Goal: Browse casually: Explore the website without a specific task or goal

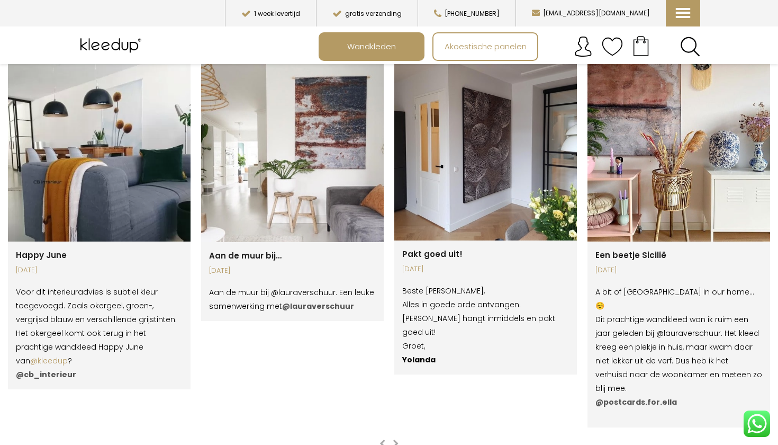
scroll to position [1746, 0]
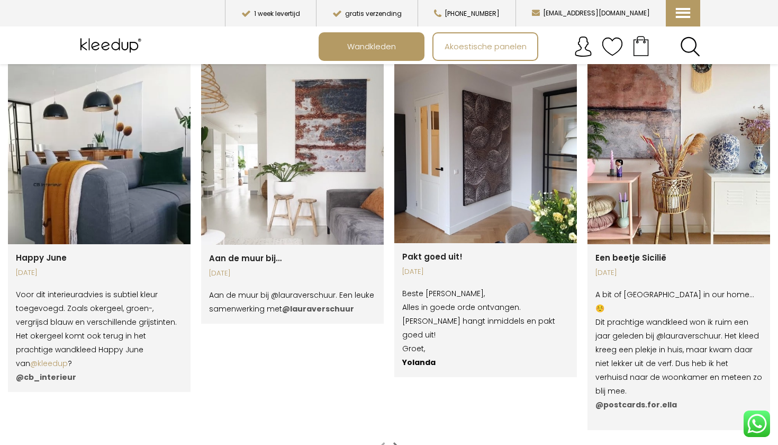
click at [394, 441] on span "button" at bounding box center [396, 445] width 6 height 8
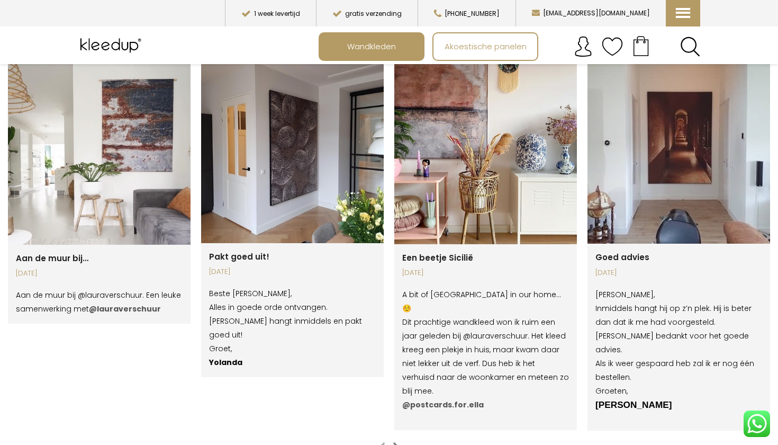
click at [394, 441] on span "button" at bounding box center [396, 445] width 6 height 8
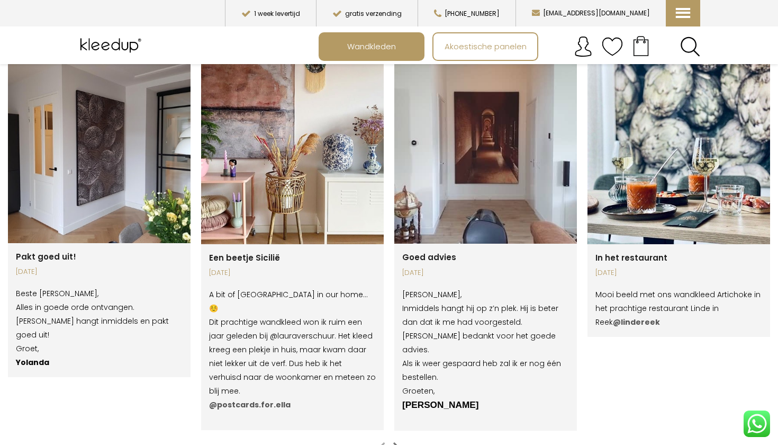
click at [394, 441] on span "button" at bounding box center [396, 445] width 6 height 8
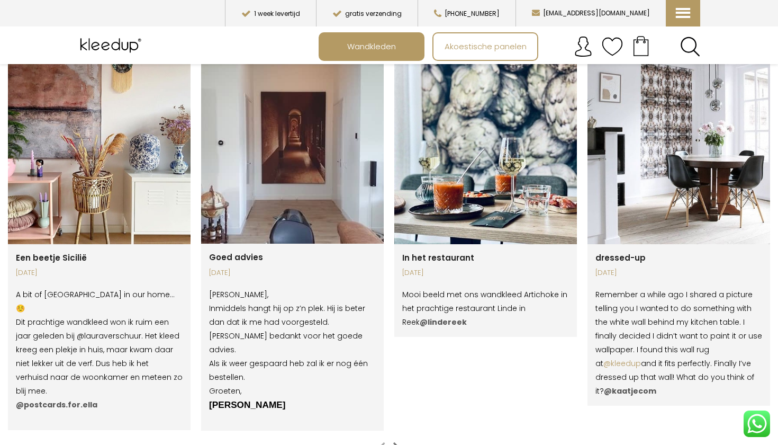
click at [394, 441] on span "button" at bounding box center [396, 445] width 6 height 8
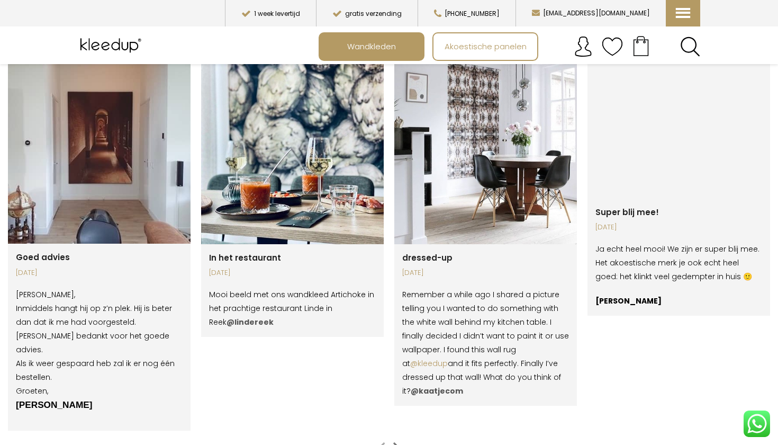
click at [394, 441] on span "button" at bounding box center [396, 445] width 6 height 8
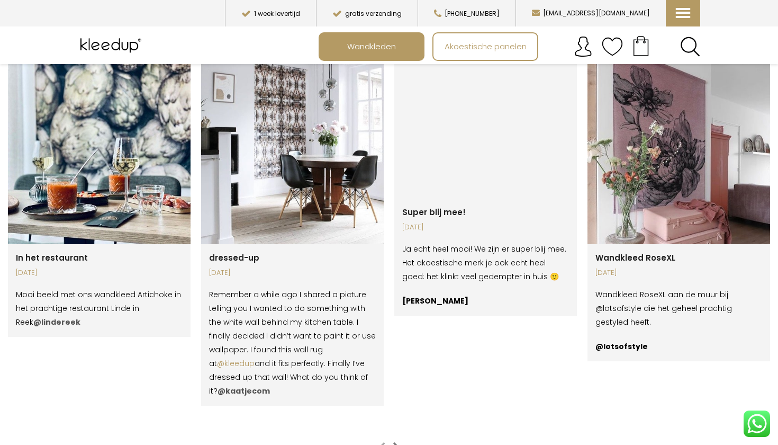
click at [394, 441] on span "button" at bounding box center [396, 445] width 6 height 8
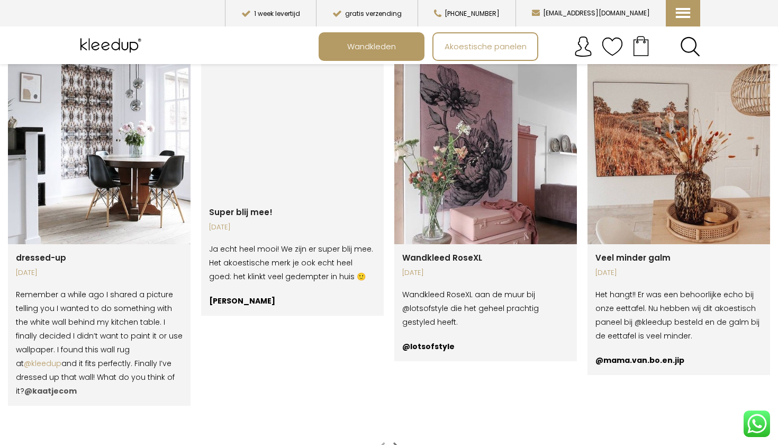
click at [394, 441] on span "button" at bounding box center [396, 445] width 6 height 8
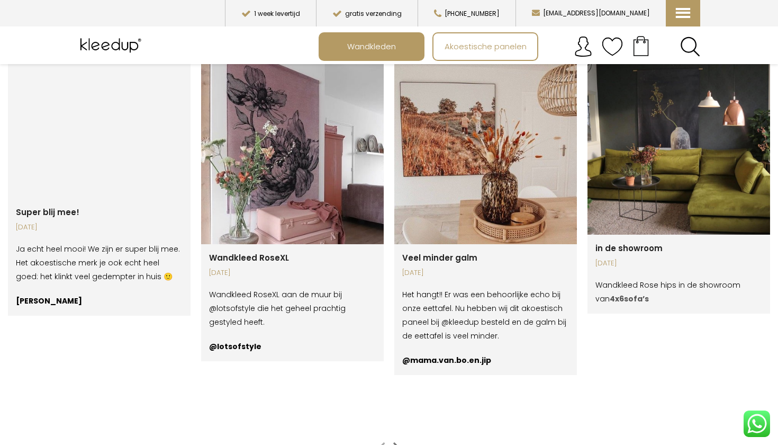
click at [394, 441] on span "button" at bounding box center [396, 445] width 6 height 8
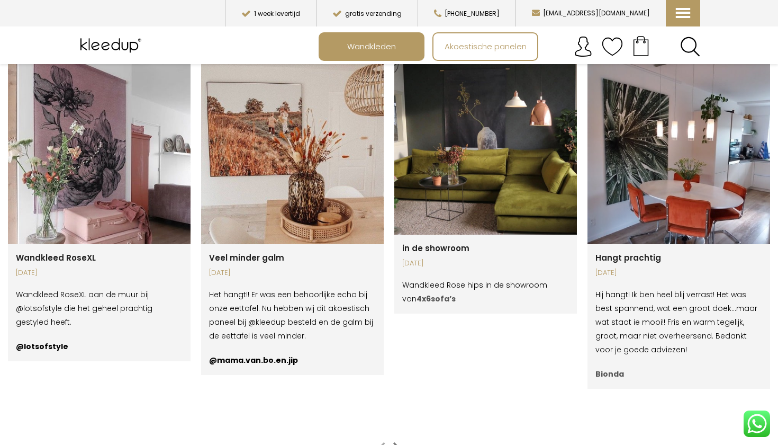
click at [393, 441] on span "button" at bounding box center [396, 445] width 6 height 8
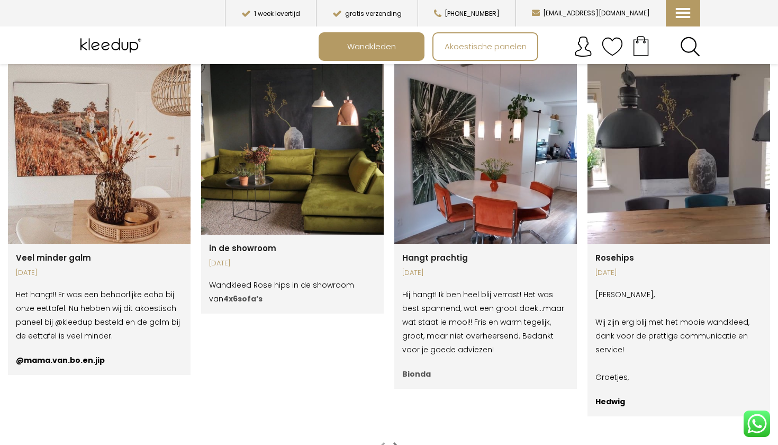
click at [393, 441] on span "button" at bounding box center [396, 445] width 6 height 8
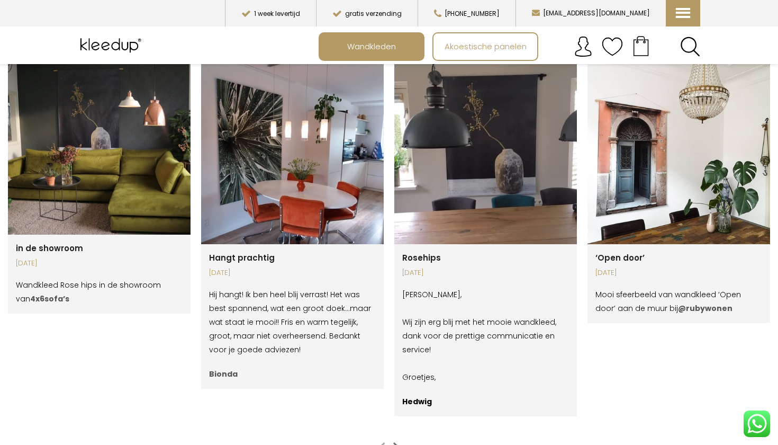
click at [393, 441] on span "button" at bounding box center [396, 445] width 6 height 8
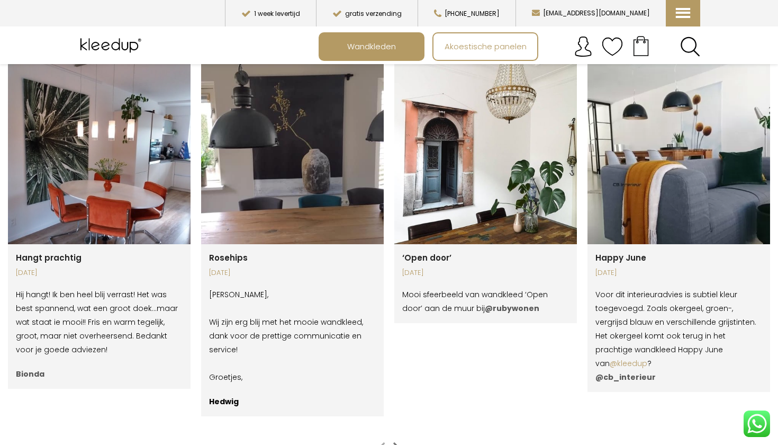
click at [393, 441] on span "button" at bounding box center [396, 445] width 6 height 8
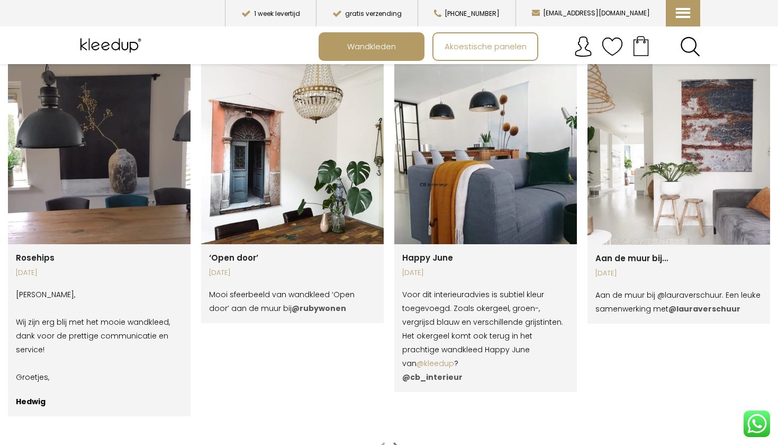
click at [393, 441] on span "button" at bounding box center [396, 445] width 6 height 8
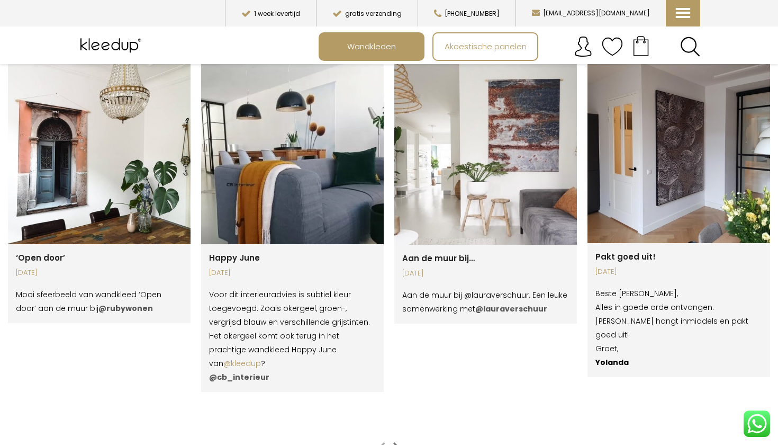
click at [393, 441] on span "button" at bounding box center [396, 445] width 6 height 8
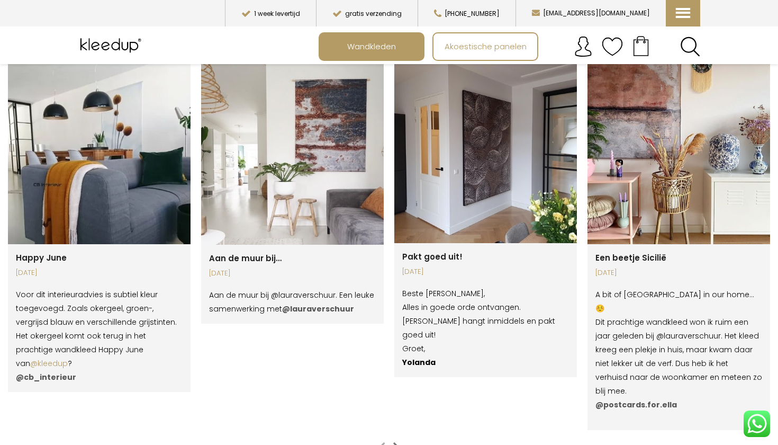
click at [393, 441] on span "button" at bounding box center [396, 445] width 6 height 8
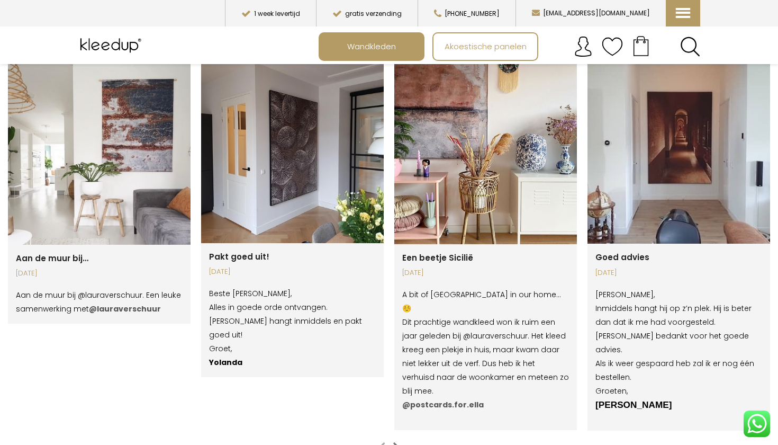
click at [393, 441] on span "button" at bounding box center [396, 445] width 6 height 8
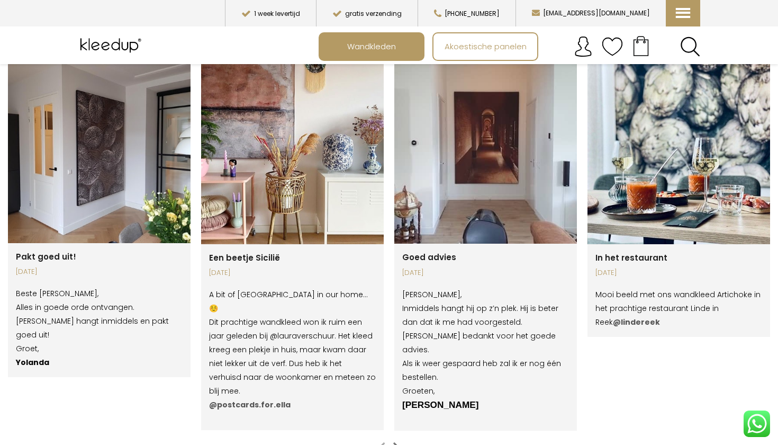
click at [393, 441] on span "button" at bounding box center [396, 445] width 6 height 8
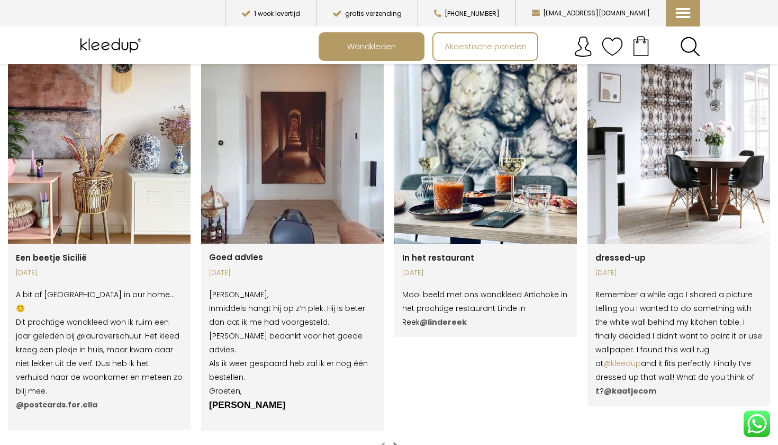
click at [393, 441] on span "button" at bounding box center [396, 445] width 6 height 8
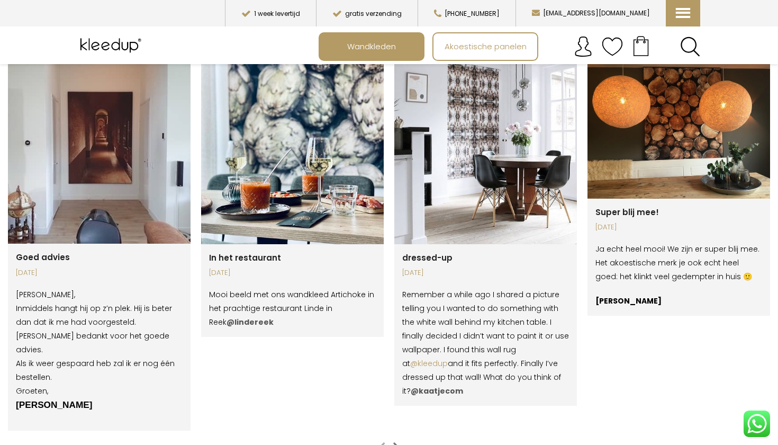
click at [393, 441] on span "button" at bounding box center [396, 445] width 6 height 8
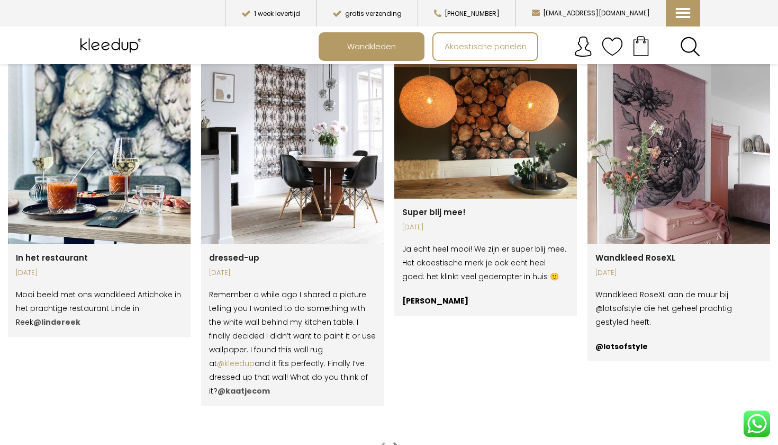
click at [393, 441] on span "button" at bounding box center [396, 445] width 6 height 8
